Goal: Task Accomplishment & Management: Complete application form

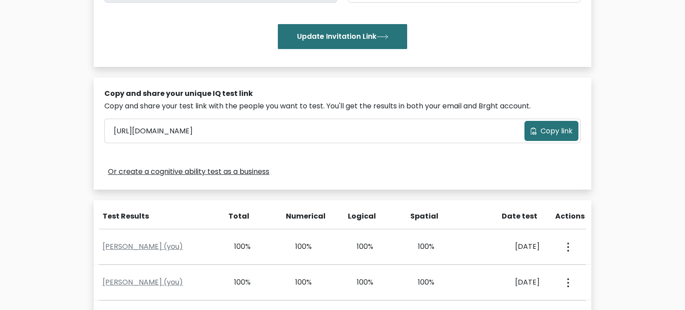
scroll to position [212, 0]
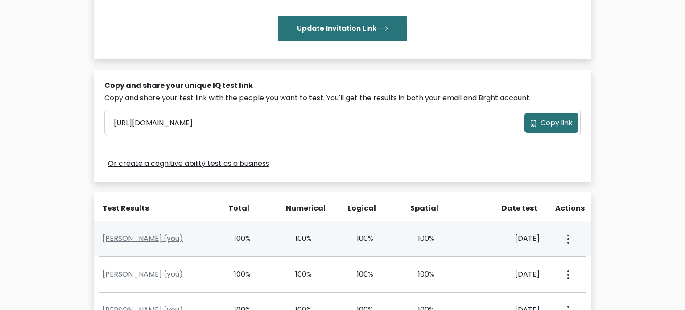
click at [568, 238] on icon "button" at bounding box center [568, 239] width 2 height 9
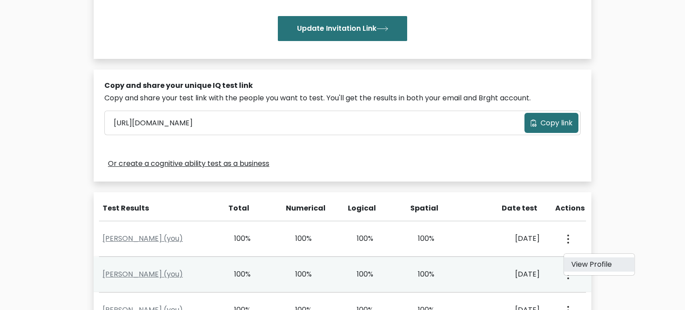
click at [584, 270] on link "View Profile" at bounding box center [599, 264] width 70 height 14
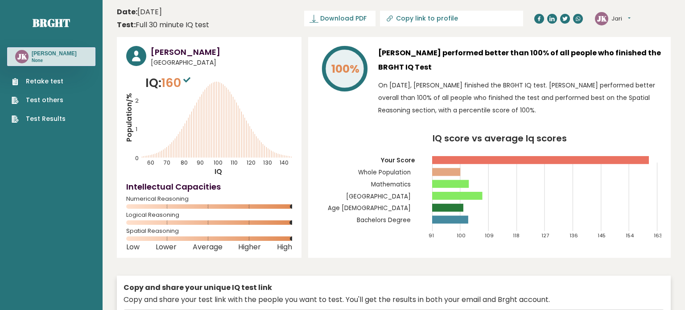
click at [57, 80] on link "Retake test" at bounding box center [39, 81] width 54 height 9
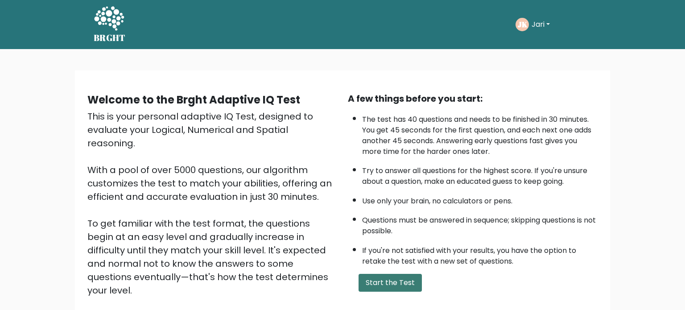
click at [370, 281] on button "Start the Test" at bounding box center [389, 283] width 63 height 18
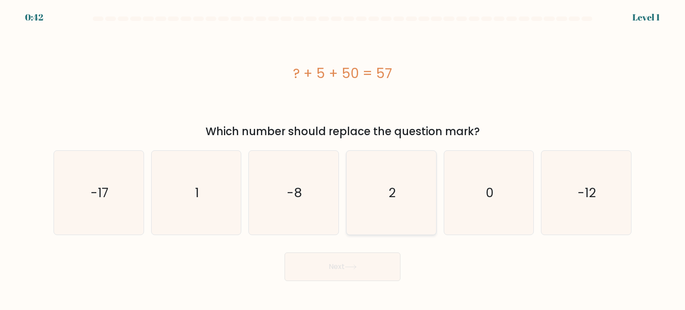
click at [387, 198] on icon "2" at bounding box center [391, 193] width 84 height 84
click at [343, 160] on input "d. 2" at bounding box center [342, 157] width 0 height 4
radio input "true"
click at [368, 265] on button "Next" at bounding box center [342, 266] width 116 height 29
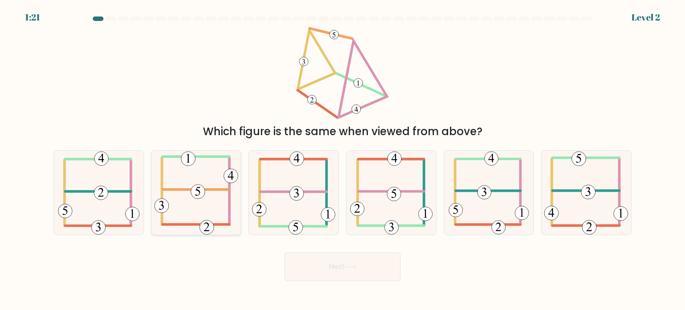
click at [202, 219] on icon at bounding box center [196, 193] width 84 height 84
click at [342, 160] on input "b." at bounding box center [342, 157] width 0 height 4
radio input "true"
click at [356, 269] on icon at bounding box center [351, 266] width 12 height 5
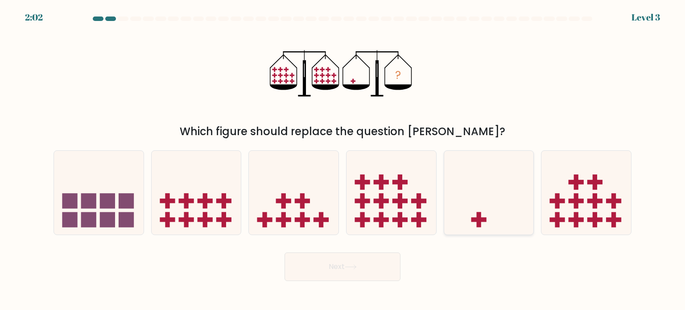
click at [491, 193] on icon at bounding box center [489, 193] width 90 height 74
click at [343, 160] on input "e." at bounding box center [342, 157] width 0 height 4
radio input "true"
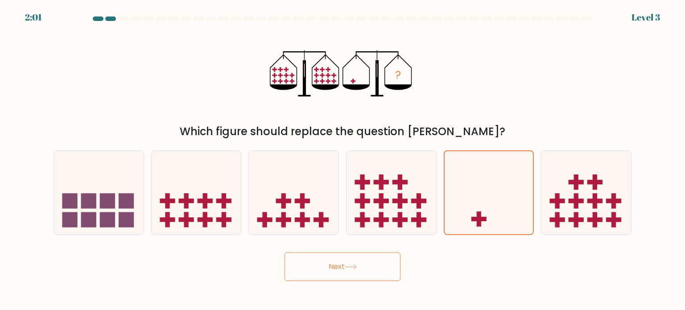
click at [370, 255] on button "Next" at bounding box center [342, 266] width 116 height 29
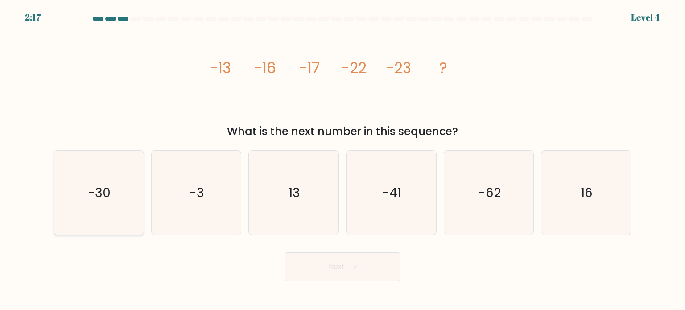
click at [120, 203] on icon "-30" at bounding box center [99, 193] width 84 height 84
click at [342, 160] on input "a. -30" at bounding box center [342, 157] width 0 height 4
radio input "true"
click at [295, 262] on button "Next" at bounding box center [342, 266] width 116 height 29
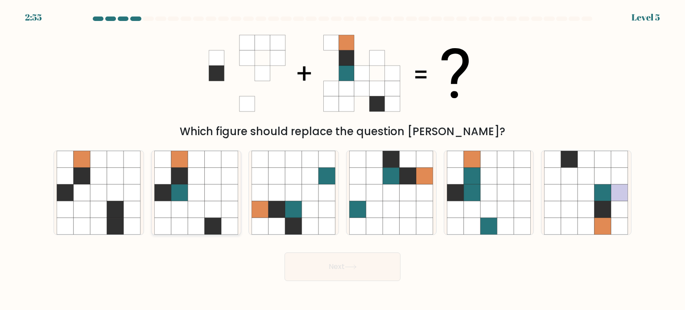
click at [198, 194] on icon at bounding box center [196, 192] width 17 height 17
click at [342, 160] on input "b." at bounding box center [342, 157] width 0 height 4
radio input "true"
click at [345, 272] on button "Next" at bounding box center [342, 266] width 116 height 29
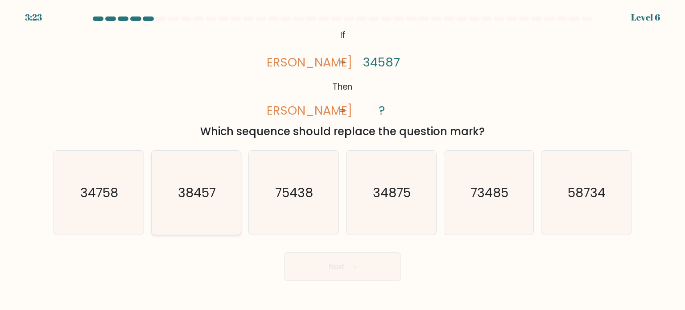
click at [211, 198] on text "38457" at bounding box center [197, 192] width 38 height 18
click at [342, 160] on input "b. 38457" at bounding box center [342, 157] width 0 height 4
radio input "true"
click at [349, 268] on icon at bounding box center [351, 266] width 12 height 5
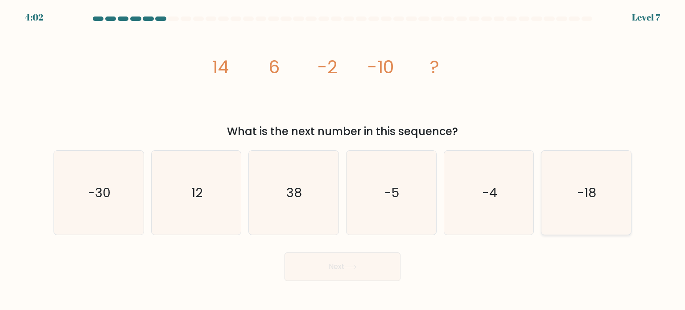
click at [582, 197] on text "-18" at bounding box center [586, 192] width 19 height 18
click at [343, 160] on input "f. -18" at bounding box center [342, 157] width 0 height 4
radio input "true"
click at [334, 260] on button "Next" at bounding box center [342, 266] width 116 height 29
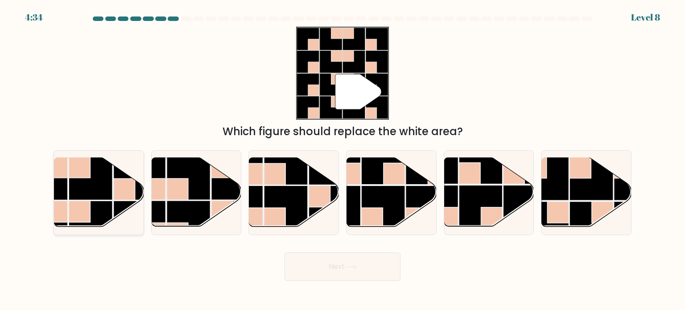
click at [80, 165] on rect at bounding box center [79, 166] width 21 height 21
click at [342, 160] on input "a." at bounding box center [342, 157] width 0 height 4
radio input "true"
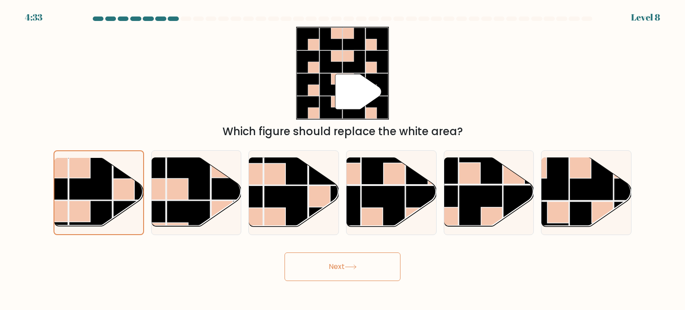
click at [317, 263] on button "Next" at bounding box center [342, 266] width 116 height 29
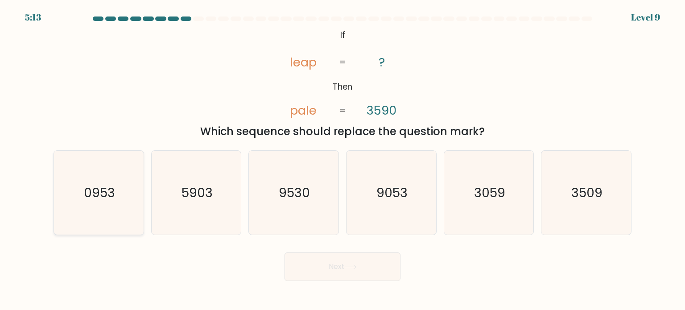
click at [118, 190] on icon "0953" at bounding box center [99, 193] width 84 height 84
click at [342, 160] on input "a. 0953" at bounding box center [342, 157] width 0 height 4
radio input "true"
click at [334, 264] on button "Next" at bounding box center [342, 266] width 116 height 29
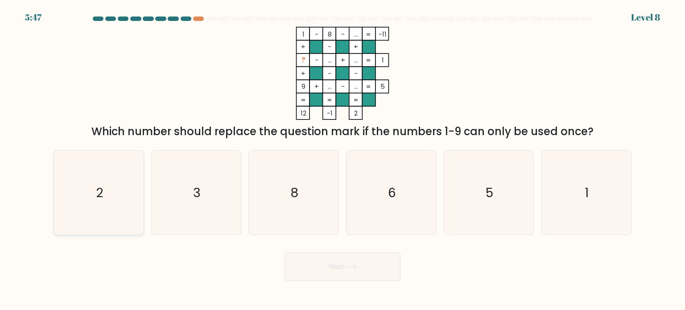
click at [115, 192] on icon "2" at bounding box center [99, 193] width 84 height 84
click at [342, 160] on input "a. 2" at bounding box center [342, 157] width 0 height 4
radio input "true"
click at [326, 264] on button "Next" at bounding box center [342, 266] width 116 height 29
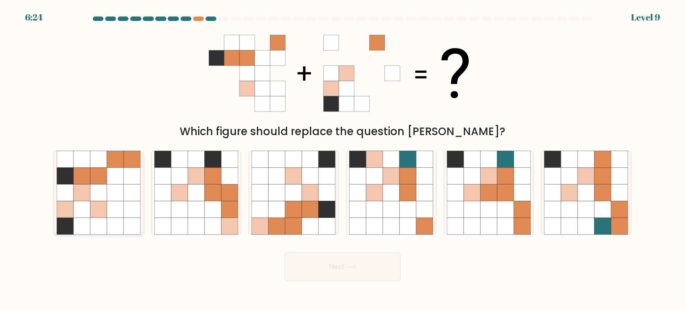
click at [77, 190] on icon at bounding box center [82, 192] width 17 height 17
click at [342, 160] on input "a." at bounding box center [342, 157] width 0 height 4
radio input "true"
click at [331, 266] on button "Next" at bounding box center [342, 266] width 116 height 29
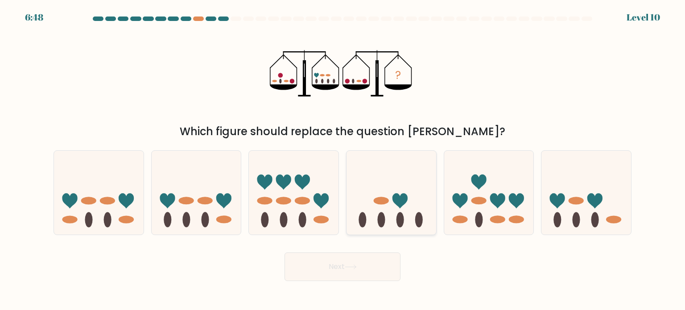
click at [383, 214] on ellipse at bounding box center [382, 219] width 8 height 15
click at [343, 160] on input "d." at bounding box center [342, 157] width 0 height 4
radio input "true"
click at [341, 254] on button "Next" at bounding box center [342, 266] width 116 height 29
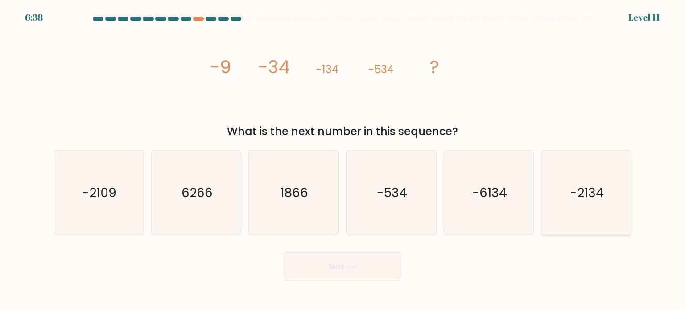
click at [594, 190] on text "-2134" at bounding box center [587, 192] width 34 height 18
click at [343, 160] on input "f. -2134" at bounding box center [342, 157] width 0 height 4
radio input "true"
click at [356, 266] on icon at bounding box center [351, 266] width 12 height 5
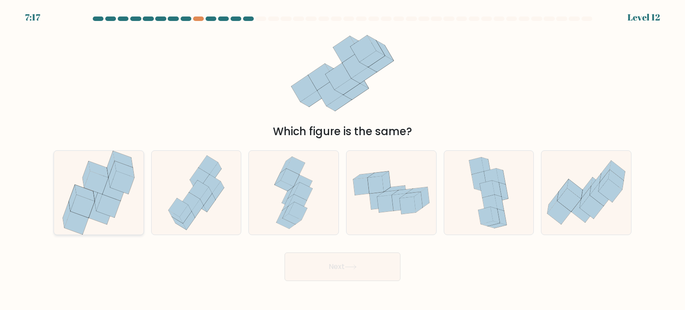
click at [88, 215] on icon at bounding box center [82, 205] width 24 height 23
click at [342, 160] on input "a." at bounding box center [342, 157] width 0 height 4
radio input "true"
click at [349, 263] on button "Next" at bounding box center [342, 266] width 116 height 29
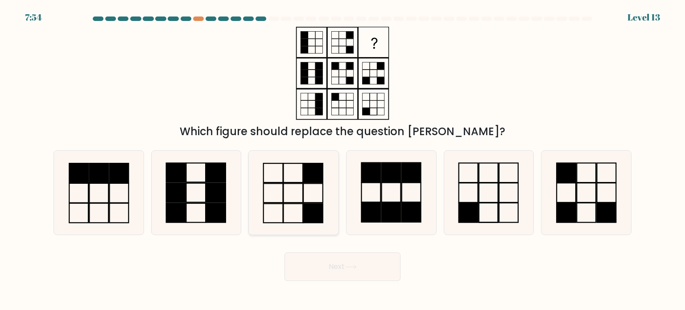
click at [307, 205] on rect at bounding box center [314, 212] width 20 height 19
click at [342, 160] on input "c." at bounding box center [342, 157] width 0 height 4
radio input "true"
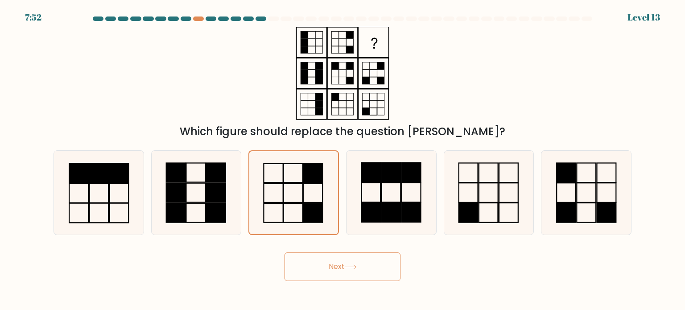
click at [358, 260] on button "Next" at bounding box center [342, 266] width 116 height 29
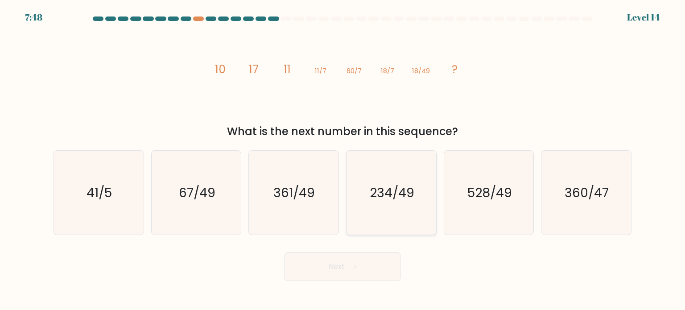
click at [387, 193] on text "234/49" at bounding box center [392, 192] width 45 height 18
click at [343, 160] on input "d. 234/49" at bounding box center [342, 157] width 0 height 4
radio input "true"
click at [387, 272] on button "Next" at bounding box center [342, 266] width 116 height 29
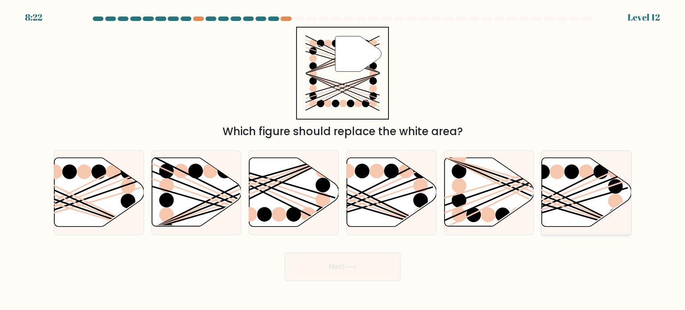
click at [595, 190] on line at bounding box center [556, 204] width 143 height 49
click at [343, 160] on input "f." at bounding box center [342, 157] width 0 height 4
radio input "true"
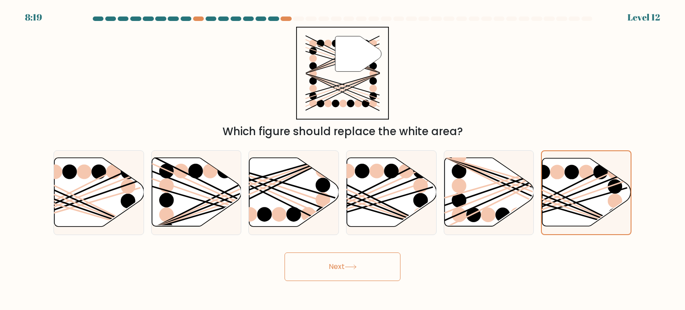
click at [328, 272] on button "Next" at bounding box center [342, 266] width 116 height 29
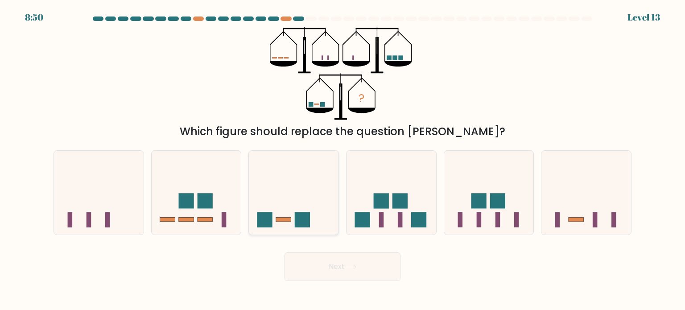
click at [301, 207] on icon at bounding box center [294, 193] width 90 height 74
click at [342, 160] on input "c." at bounding box center [342, 157] width 0 height 4
radio input "true"
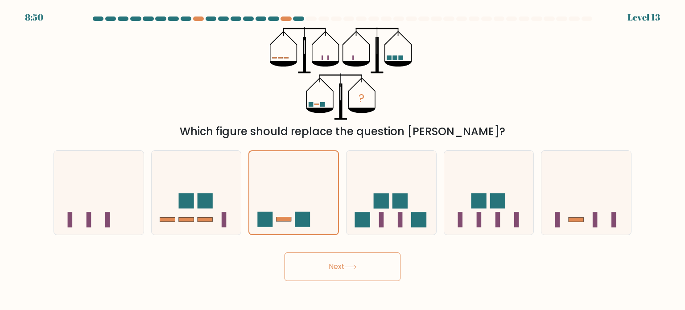
click at [327, 258] on button "Next" at bounding box center [342, 266] width 116 height 29
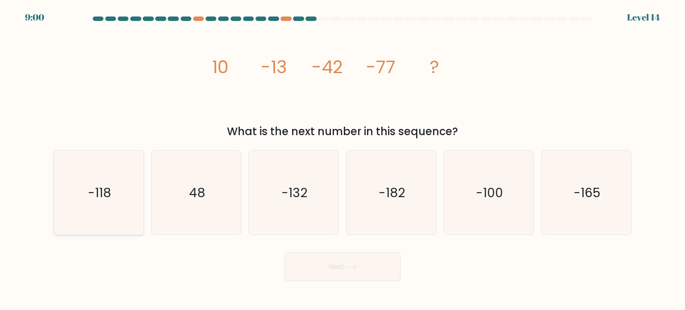
click at [123, 198] on icon "-118" at bounding box center [99, 193] width 84 height 84
click at [342, 160] on input "a. -118" at bounding box center [342, 157] width 0 height 4
radio input "true"
drag, startPoint x: 372, startPoint y: 263, endPoint x: 366, endPoint y: 264, distance: 5.4
click at [371, 263] on button "Next" at bounding box center [342, 266] width 116 height 29
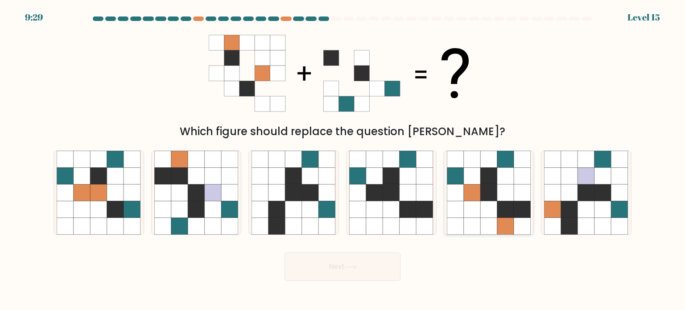
drag, startPoint x: 510, startPoint y: 217, endPoint x: 503, endPoint y: 217, distance: 6.7
click at [509, 217] on icon at bounding box center [505, 209] width 17 height 17
click at [343, 160] on input "e." at bounding box center [342, 157] width 0 height 4
radio input "true"
click at [359, 271] on button "Next" at bounding box center [342, 266] width 116 height 29
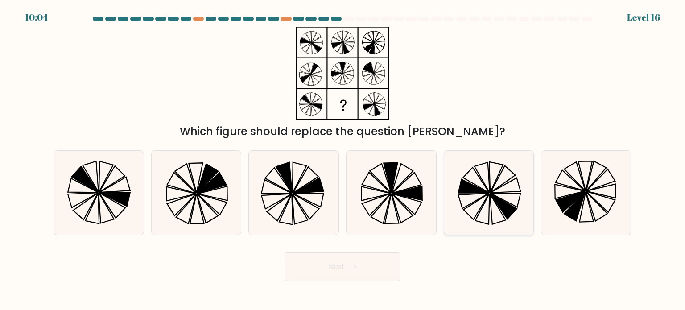
drag, startPoint x: 503, startPoint y: 209, endPoint x: 491, endPoint y: 208, distance: 12.1
click at [503, 209] on icon at bounding box center [503, 205] width 27 height 25
click at [343, 160] on input "e." at bounding box center [342, 157] width 0 height 4
radio input "true"
click at [362, 268] on button "Next" at bounding box center [342, 266] width 116 height 29
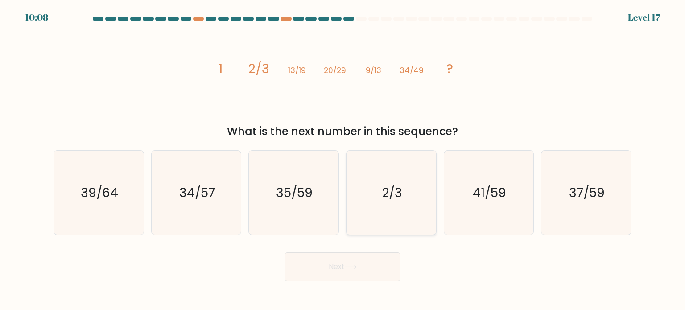
click at [393, 206] on icon "2/3" at bounding box center [391, 193] width 84 height 84
click at [343, 160] on input "d. 2/3" at bounding box center [342, 157] width 0 height 4
radio input "true"
click at [375, 270] on button "Next" at bounding box center [342, 266] width 116 height 29
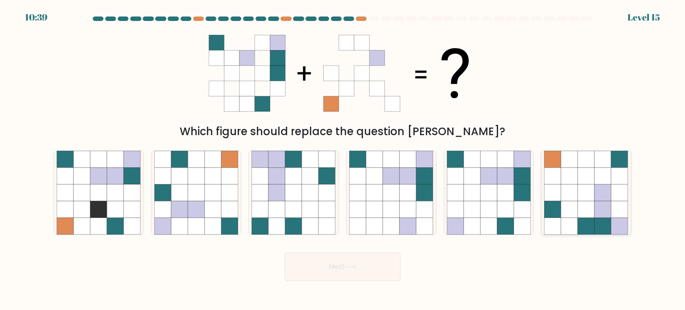
click at [585, 196] on icon at bounding box center [586, 192] width 17 height 17
click at [343, 160] on input "f." at bounding box center [342, 157] width 0 height 4
radio input "true"
click at [339, 262] on button "Next" at bounding box center [342, 266] width 116 height 29
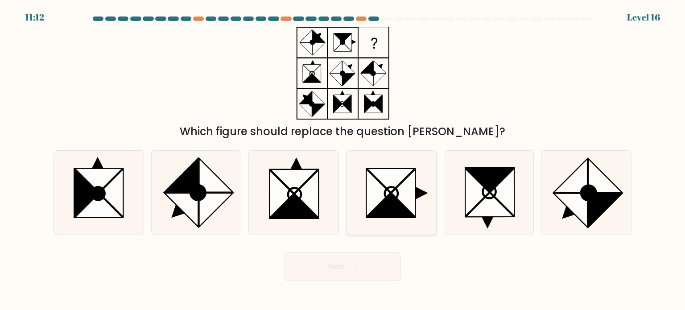
click at [386, 198] on icon at bounding box center [391, 193] width 13 height 13
click at [343, 160] on input "d." at bounding box center [342, 157] width 0 height 4
radio input "true"
click at [328, 256] on button "Next" at bounding box center [342, 266] width 116 height 29
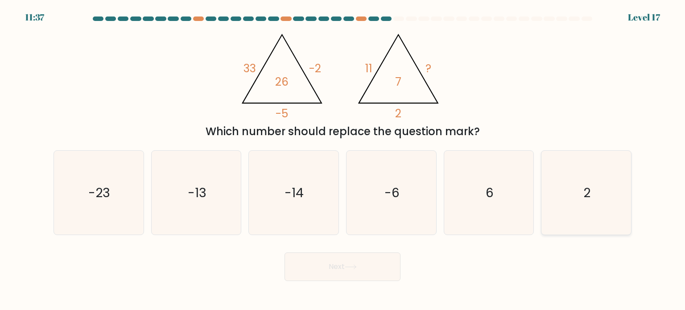
click at [581, 194] on icon "2" at bounding box center [586, 193] width 84 height 84
click at [343, 160] on input "f. 2" at bounding box center [342, 157] width 0 height 4
radio input "true"
click at [383, 188] on icon "-6" at bounding box center [391, 193] width 84 height 84
click at [343, 160] on input "d. -6" at bounding box center [342, 157] width 0 height 4
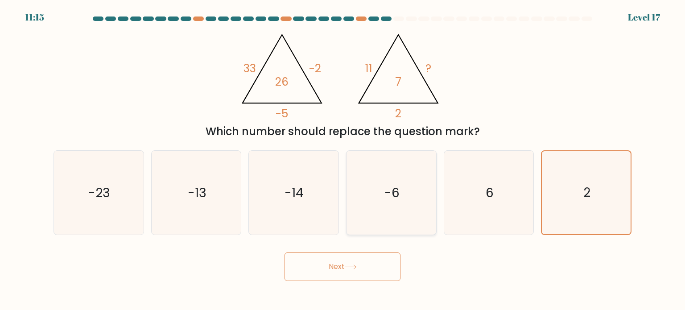
radio input "true"
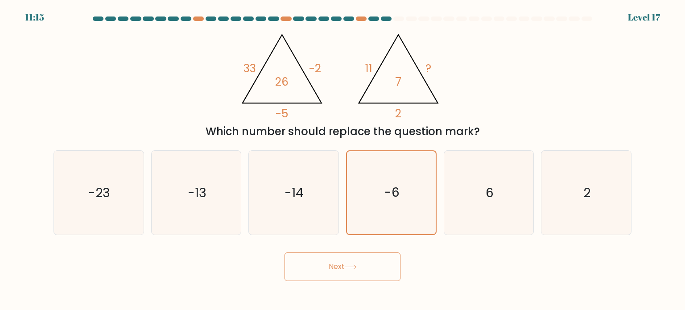
click at [362, 272] on button "Next" at bounding box center [342, 266] width 116 height 29
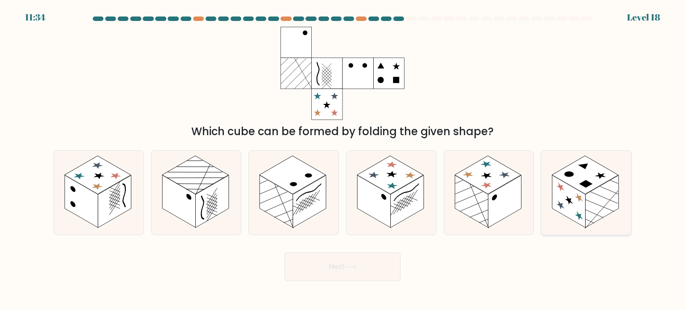
click at [610, 222] on icon at bounding box center [586, 193] width 90 height 84
click at [343, 160] on input "f." at bounding box center [342, 157] width 0 height 4
radio input "true"
drag, startPoint x: 366, startPoint y: 271, endPoint x: 363, endPoint y: 267, distance: 5.0
click at [364, 268] on button "Next" at bounding box center [342, 266] width 116 height 29
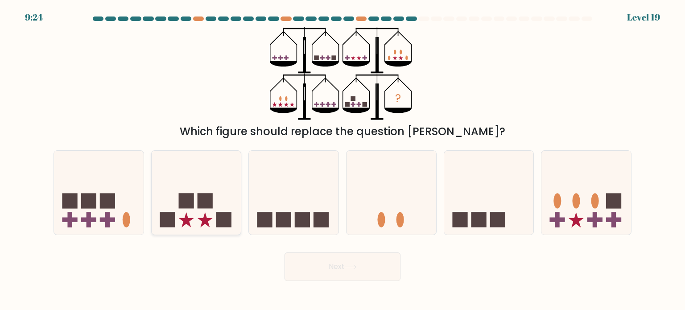
click at [204, 212] on icon at bounding box center [197, 193] width 90 height 74
click at [342, 160] on input "b." at bounding box center [342, 157] width 0 height 4
radio input "true"
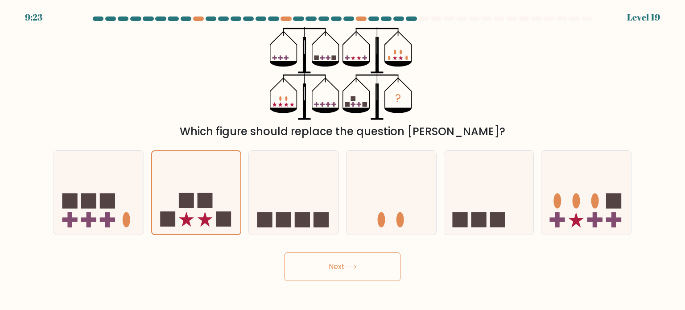
click at [362, 269] on button "Next" at bounding box center [342, 266] width 116 height 29
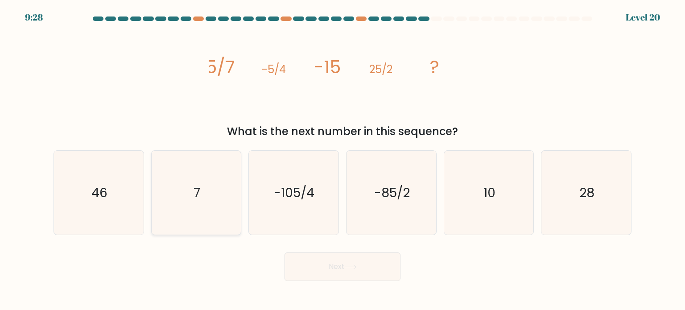
click at [176, 201] on icon "7" at bounding box center [196, 193] width 84 height 84
click at [342, 160] on input "b. 7" at bounding box center [342, 157] width 0 height 4
radio input "true"
click at [365, 256] on button "Next" at bounding box center [342, 266] width 116 height 29
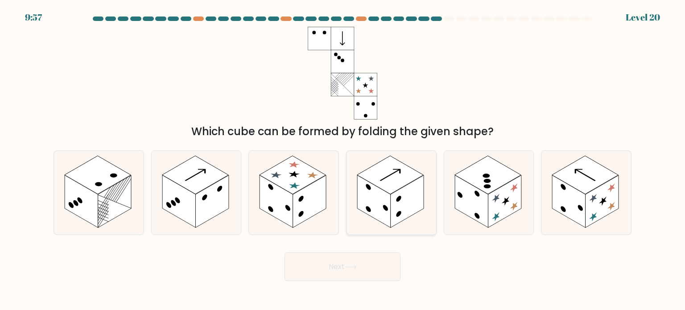
click at [394, 203] on rect at bounding box center [407, 201] width 33 height 53
click at [343, 160] on input "d." at bounding box center [342, 157] width 0 height 4
radio input "true"
click at [368, 269] on button "Next" at bounding box center [342, 266] width 116 height 29
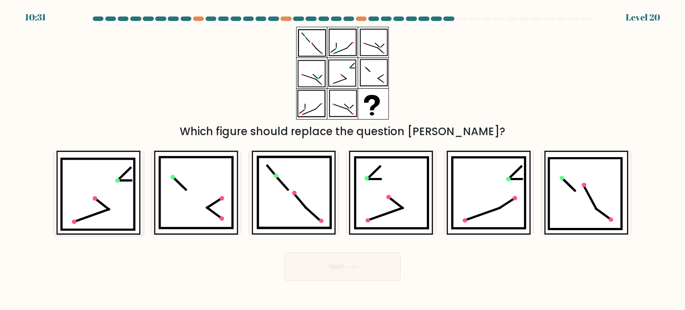
click at [128, 222] on icon at bounding box center [98, 193] width 73 height 71
click at [342, 160] on input "a." at bounding box center [342, 157] width 0 height 4
radio input "true"
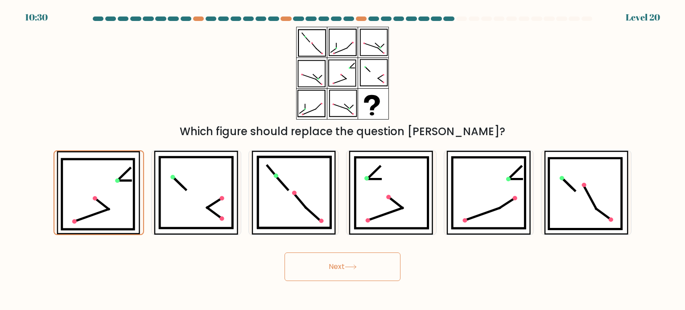
click at [338, 268] on button "Next" at bounding box center [342, 266] width 116 height 29
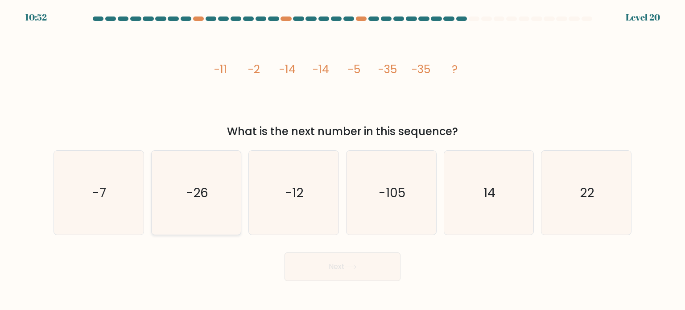
click at [206, 191] on text "-26" at bounding box center [197, 192] width 22 height 18
click at [342, 160] on input "b. -26" at bounding box center [342, 157] width 0 height 4
radio input "true"
click at [344, 263] on button "Next" at bounding box center [342, 266] width 116 height 29
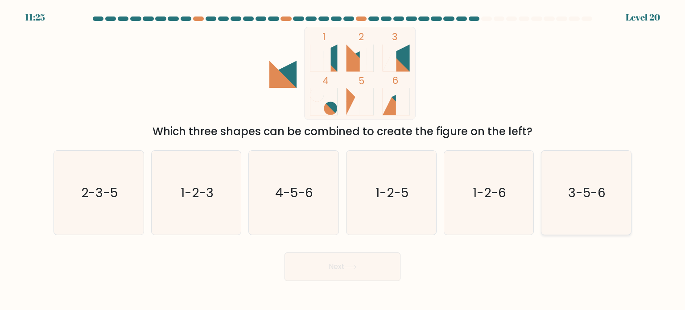
click at [586, 198] on text "3-5-6" at bounding box center [586, 192] width 37 height 18
click at [343, 160] on input "f. 3-5-6" at bounding box center [342, 157] width 0 height 4
radio input "true"
click at [349, 270] on button "Next" at bounding box center [342, 266] width 116 height 29
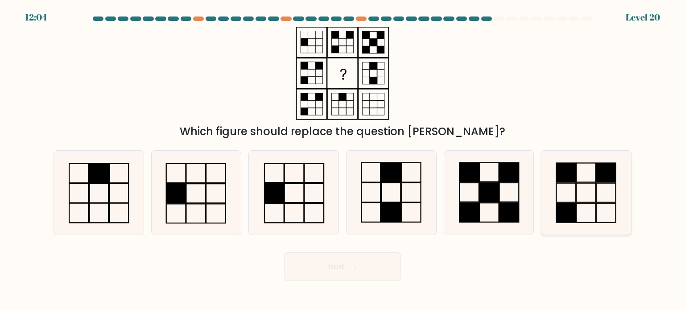
click at [551, 197] on icon at bounding box center [586, 193] width 84 height 84
click at [343, 160] on input "f." at bounding box center [342, 157] width 0 height 4
radio input "true"
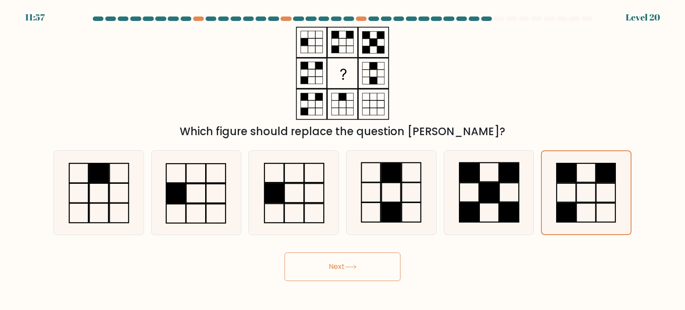
click at [335, 257] on button "Next" at bounding box center [342, 266] width 116 height 29
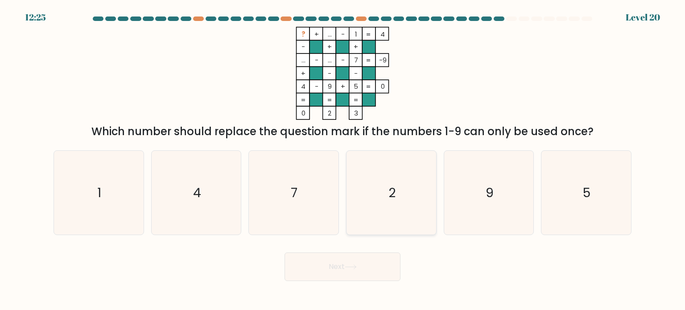
click at [393, 190] on text "2" at bounding box center [391, 192] width 7 height 18
click at [343, 160] on input "d. 2" at bounding box center [342, 157] width 0 height 4
radio input "true"
click at [368, 268] on button "Next" at bounding box center [342, 266] width 116 height 29
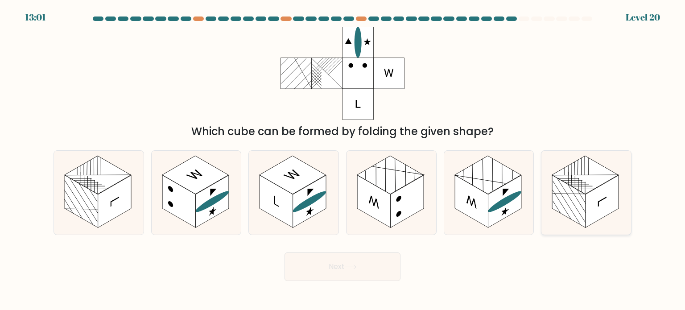
click at [587, 199] on rect at bounding box center [601, 201] width 33 height 53
click at [343, 160] on input "f." at bounding box center [342, 157] width 0 height 4
radio input "true"
click at [379, 267] on button "Next" at bounding box center [342, 266] width 116 height 29
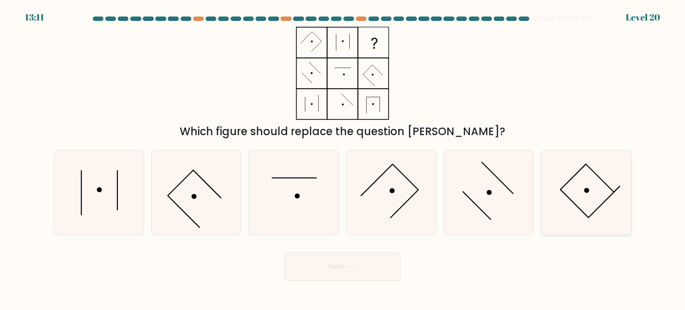
click at [586, 203] on icon at bounding box center [586, 193] width 84 height 84
click at [343, 160] on input "f." at bounding box center [342, 157] width 0 height 4
radio input "true"
click at [366, 272] on button "Next" at bounding box center [342, 266] width 116 height 29
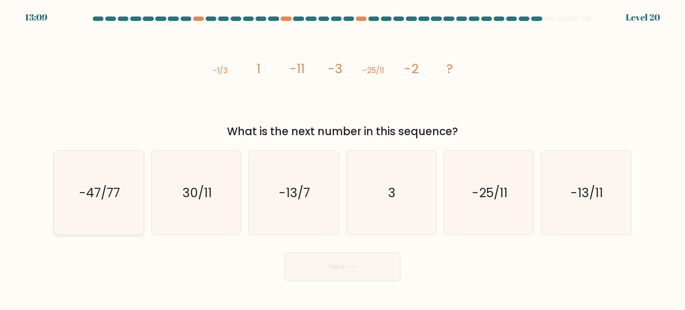
click at [88, 199] on text "-47/77" at bounding box center [99, 192] width 41 height 18
click at [342, 160] on input "a. -47/77" at bounding box center [342, 157] width 0 height 4
radio input "true"
click at [343, 268] on button "Next" at bounding box center [342, 266] width 116 height 29
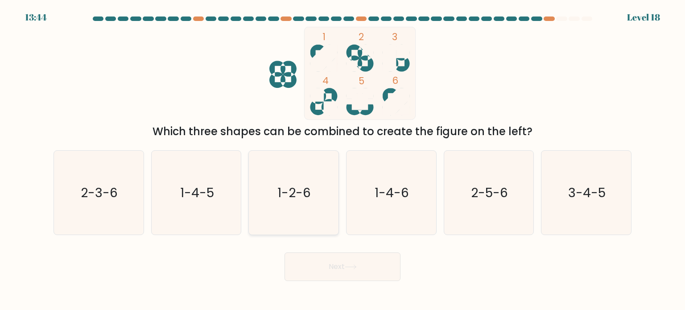
click at [318, 203] on icon "1-2-6" at bounding box center [293, 193] width 84 height 84
click at [342, 160] on input "c. 1-2-6" at bounding box center [342, 157] width 0 height 4
radio input "true"
click at [333, 260] on button "Next" at bounding box center [342, 266] width 116 height 29
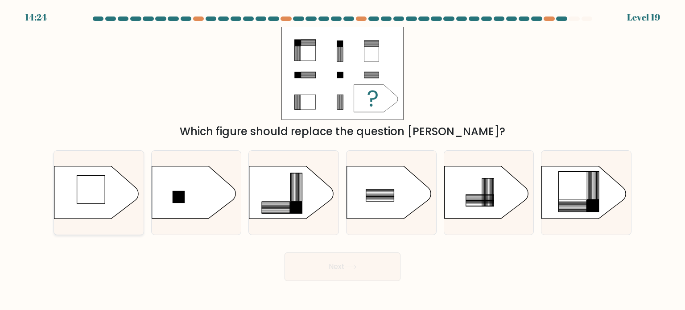
click at [73, 187] on icon at bounding box center [96, 192] width 84 height 52
click at [342, 160] on input "a." at bounding box center [342, 157] width 0 height 4
radio input "true"
click at [326, 272] on button "Next" at bounding box center [342, 266] width 116 height 29
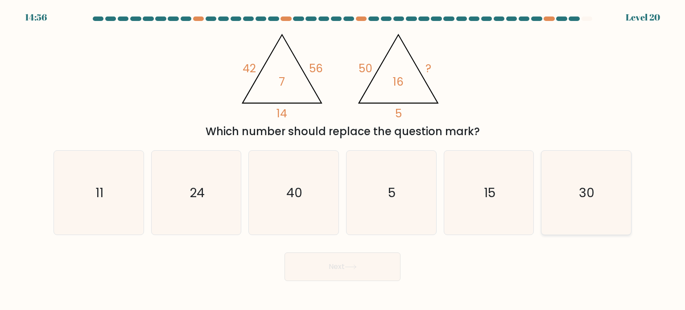
click at [609, 192] on icon "30" at bounding box center [586, 193] width 84 height 84
click at [343, 160] on input "f. 30" at bounding box center [342, 157] width 0 height 4
radio input "true"
drag, startPoint x: 350, startPoint y: 281, endPoint x: 353, endPoint y: 270, distance: 11.5
click at [351, 276] on body "14:55 Level 20" at bounding box center [342, 155] width 685 height 310
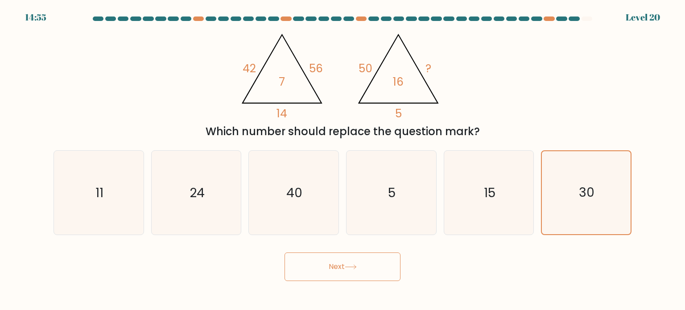
click at [354, 268] on icon at bounding box center [351, 266] width 12 height 5
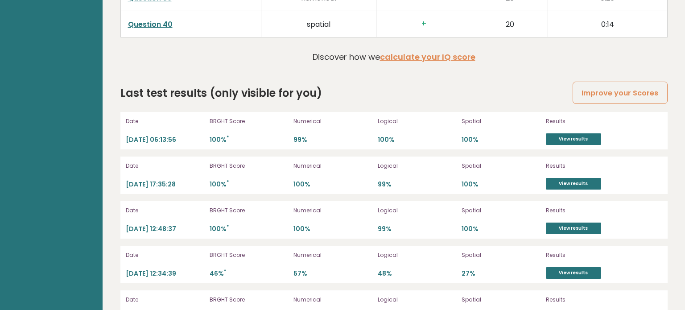
scroll to position [2465, 0]
click at [560, 133] on link "View results" at bounding box center [573, 139] width 55 height 12
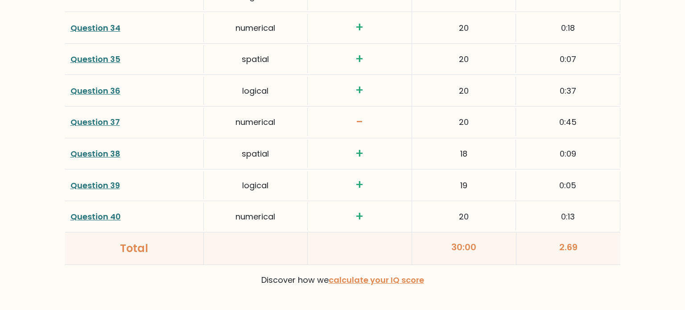
scroll to position [2317, 0]
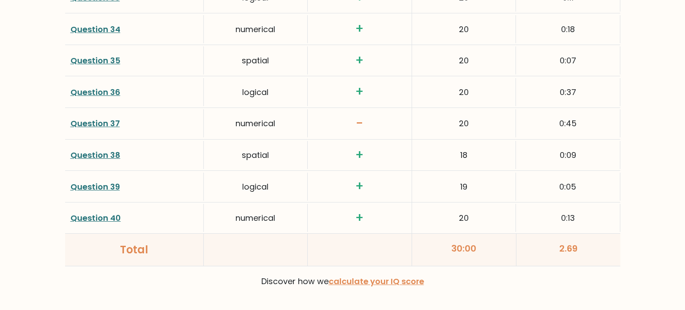
click at [84, 118] on link "Question 37" at bounding box center [94, 123] width 49 height 11
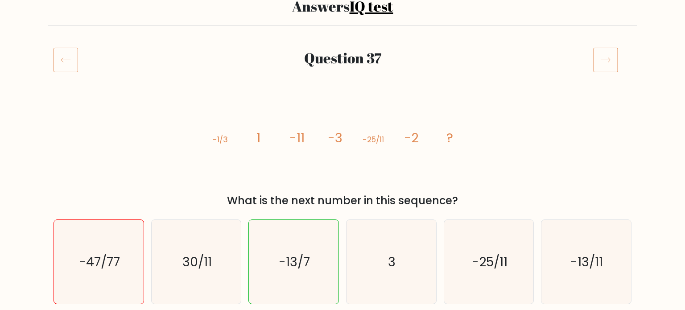
scroll to position [83, 0]
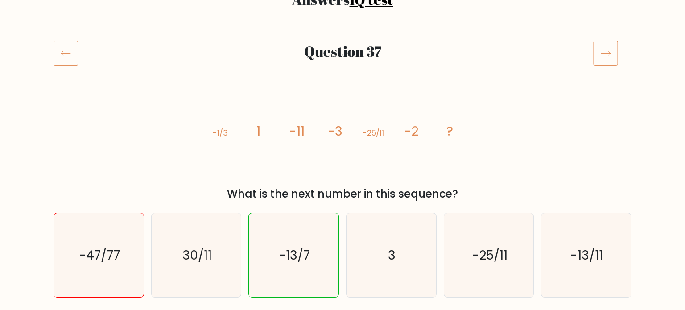
click at [605, 49] on icon at bounding box center [605, 53] width 25 height 25
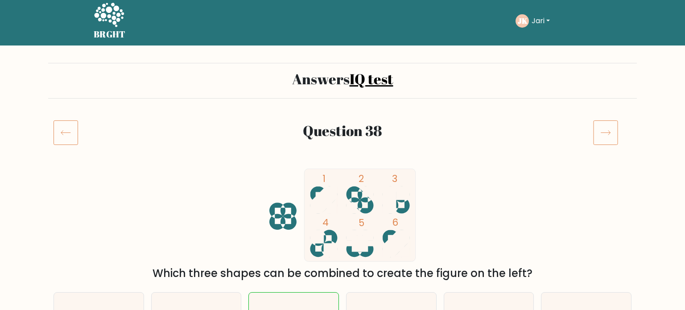
scroll to position [4, 0]
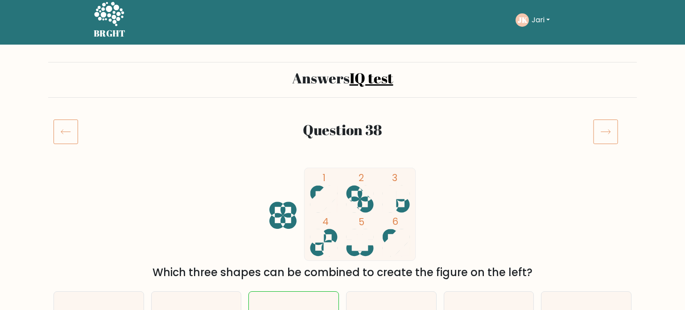
click at [111, 29] on h5 "BRGHT" at bounding box center [110, 33] width 32 height 11
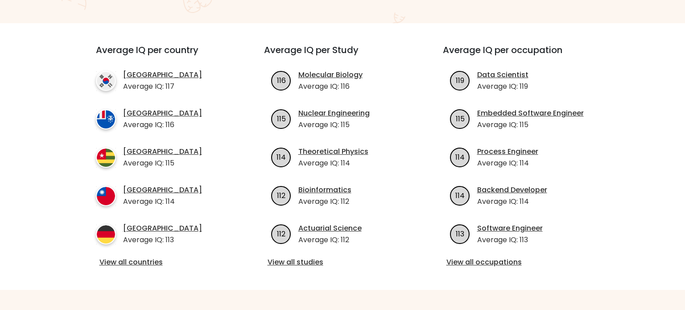
scroll to position [321, 0]
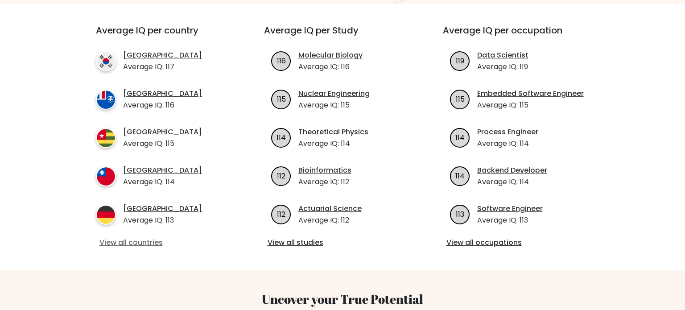
click at [128, 237] on link "View all countries" at bounding box center [163, 242] width 129 height 11
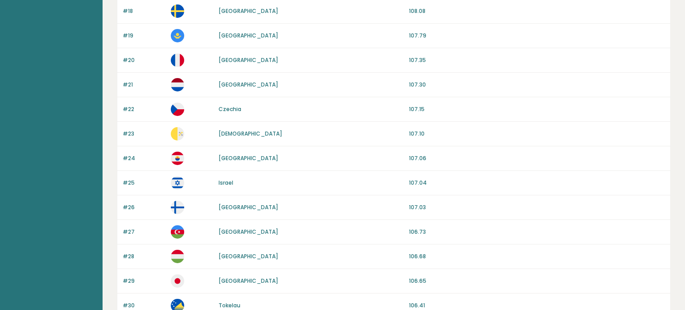
scroll to position [565, 0]
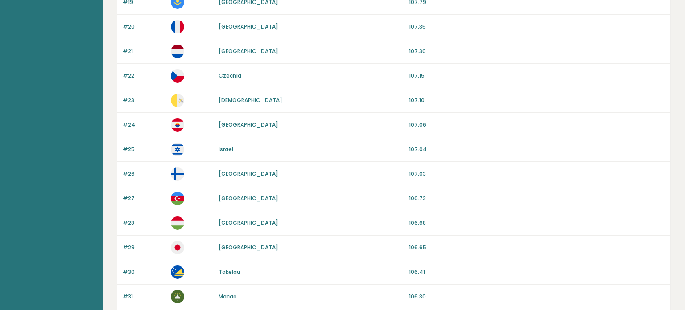
click at [228, 173] on link "[GEOGRAPHIC_DATA]" at bounding box center [248, 174] width 60 height 8
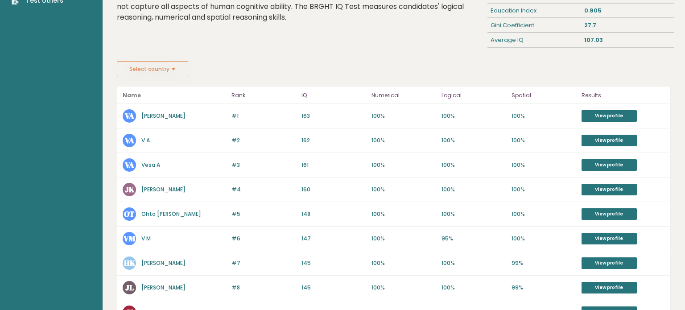
scroll to position [114, 0]
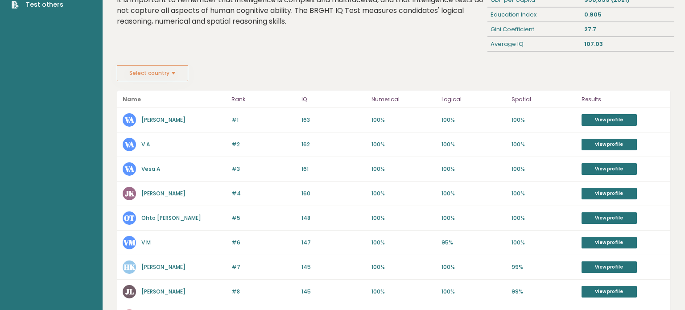
click at [155, 190] on link "[PERSON_NAME]" at bounding box center [163, 193] width 44 height 8
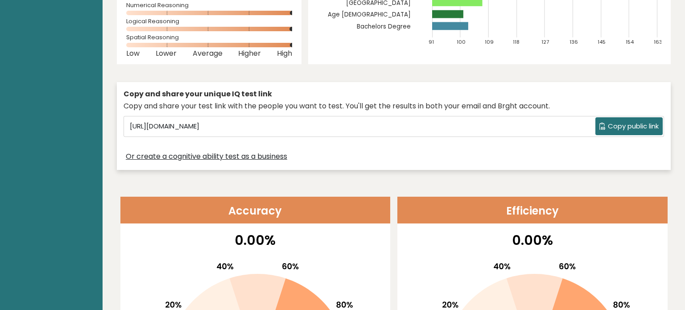
scroll to position [194, 0]
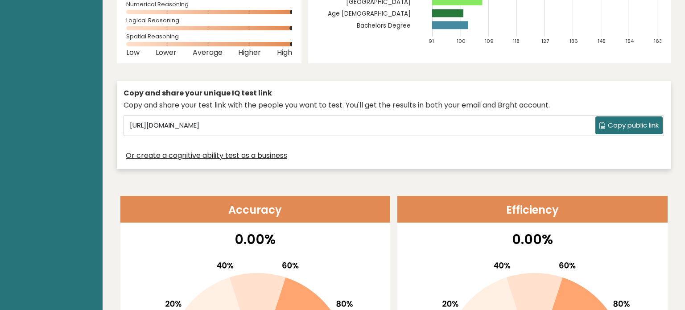
click at [267, 158] on link "Or create a cognitive ability test as a business" at bounding box center [206, 155] width 161 height 11
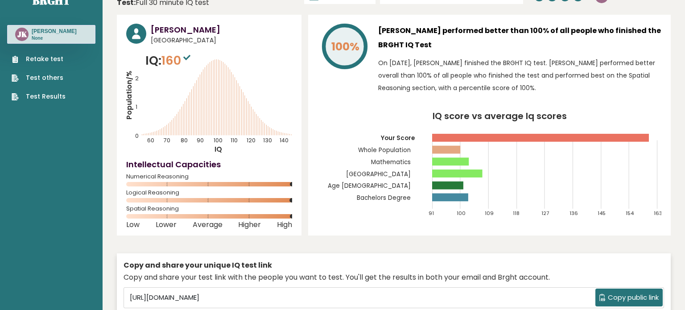
scroll to position [0, 0]
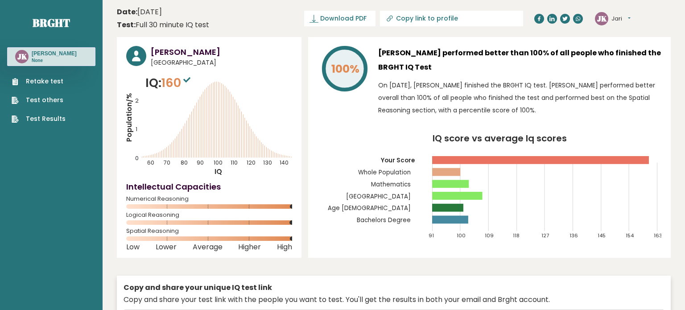
click at [540, 21] on link at bounding box center [539, 19] width 10 height 10
